Goal: Information Seeking & Learning: Learn about a topic

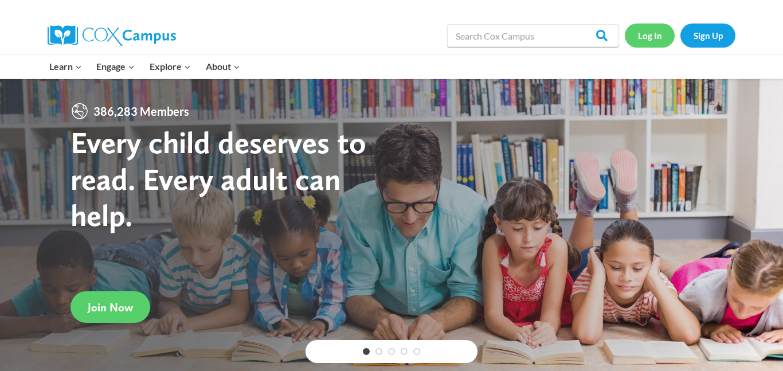
click at [648, 38] on link "Log In" at bounding box center [650, 36] width 50 height 24
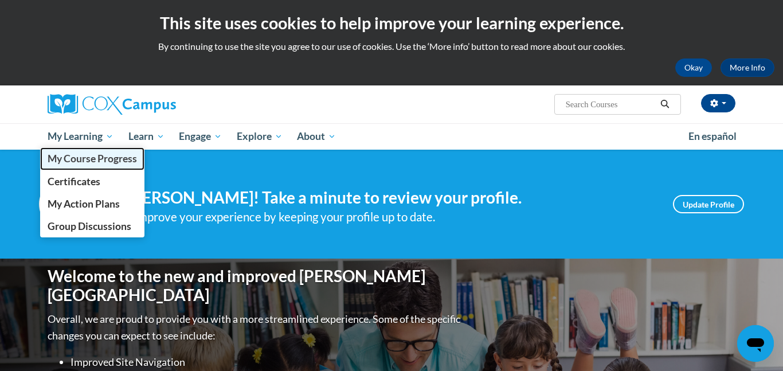
click at [68, 159] on span "My Course Progress" at bounding box center [92, 158] width 89 height 12
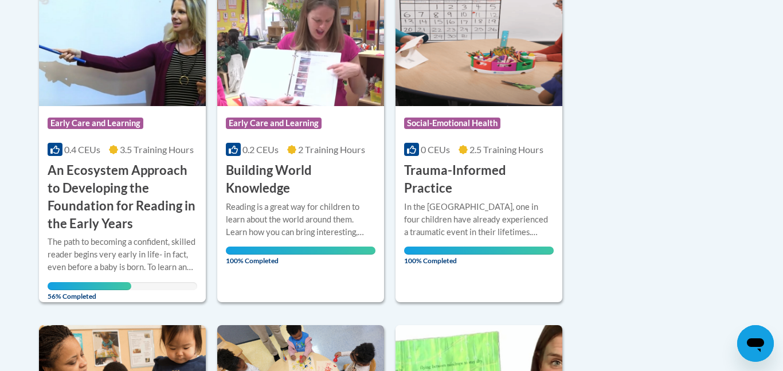
scroll to position [313, 0]
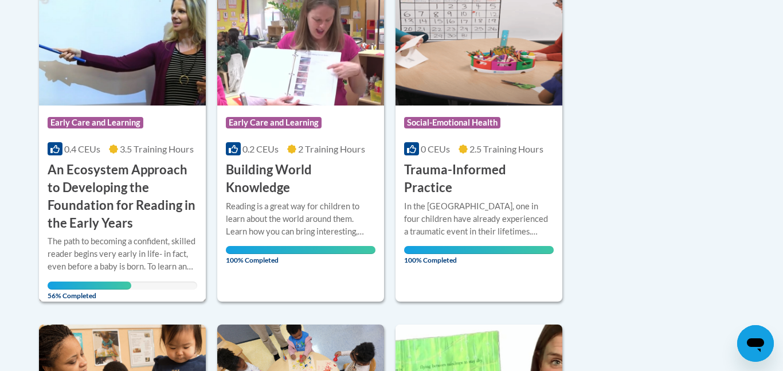
click at [157, 38] on img at bounding box center [122, 47] width 167 height 117
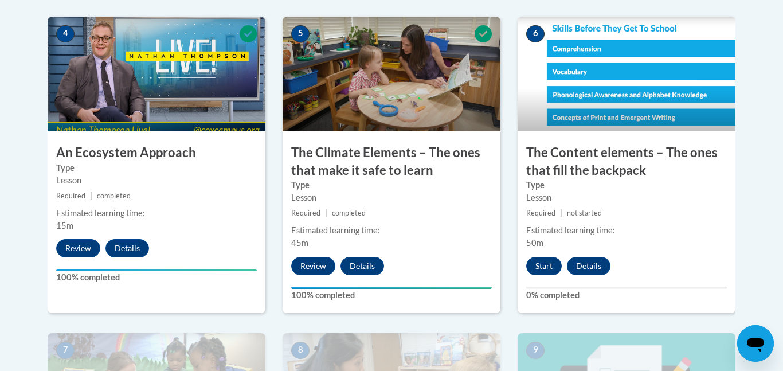
scroll to position [717, 0]
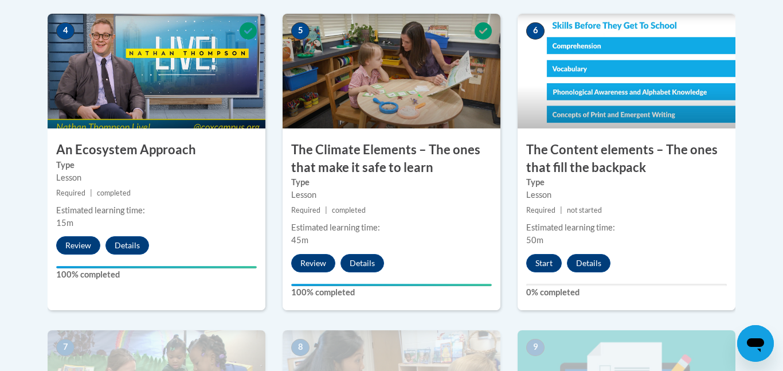
click at [600, 64] on img at bounding box center [627, 71] width 218 height 115
click at [543, 259] on button "Start" at bounding box center [544, 263] width 36 height 18
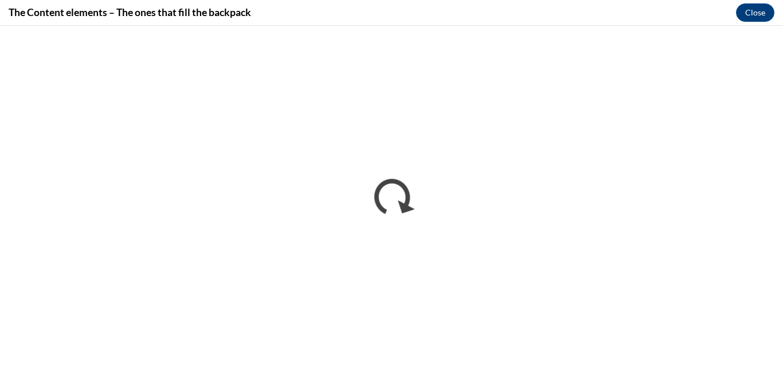
scroll to position [0, 0]
